Goal: Check status: Check status

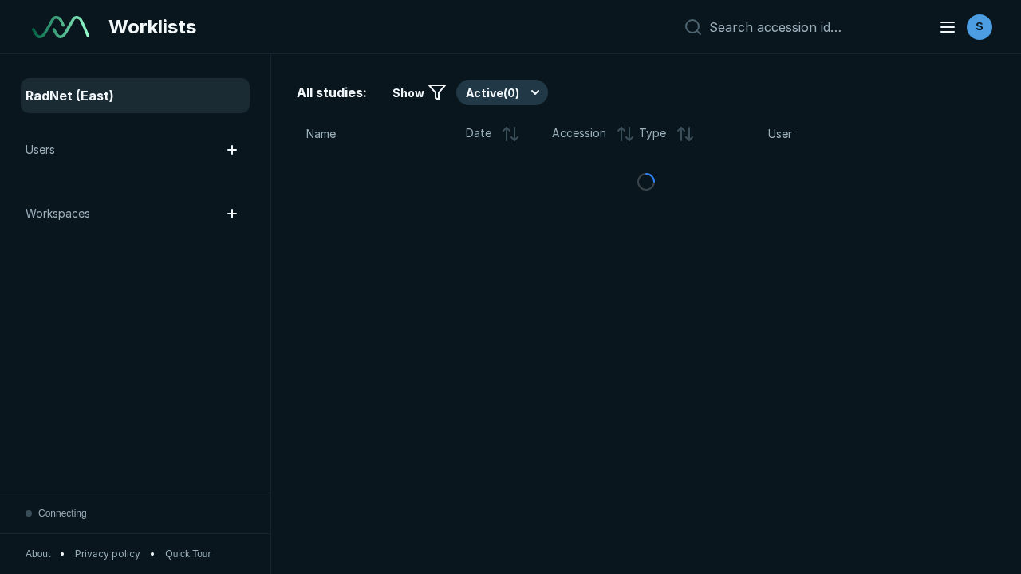
scroll to position [4357, 6646]
